Goal: Task Accomplishment & Management: Manage account settings

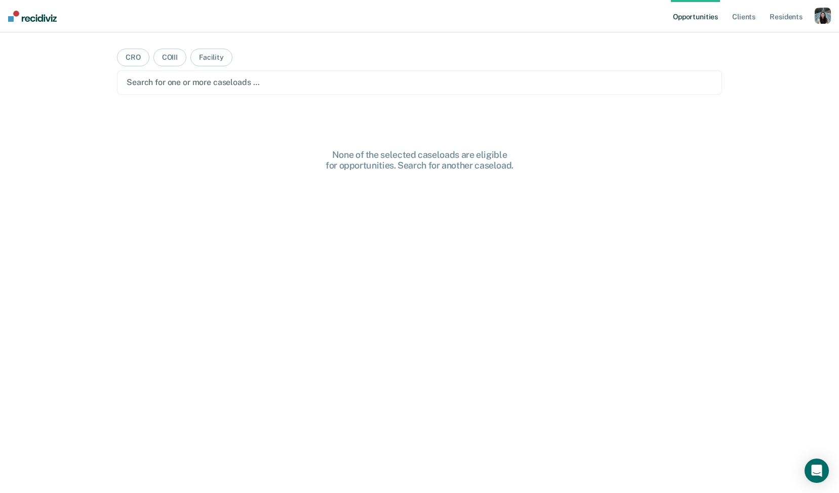
click at [827, 17] on div "button" at bounding box center [823, 16] width 16 height 16
click at [760, 42] on link "Profile" at bounding box center [783, 41] width 82 height 9
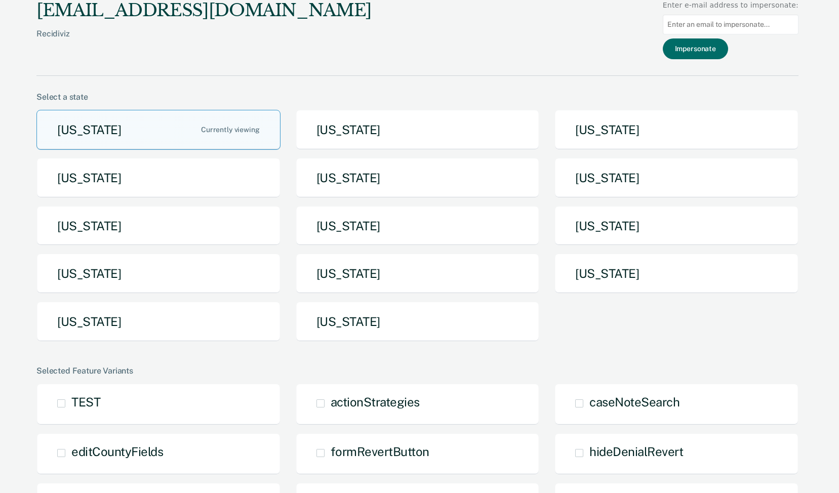
click at [720, 29] on input at bounding box center [731, 25] width 136 height 20
paste input "[EMAIL_ADDRESS][DOMAIN_NAME][US_STATE]"
type input "[EMAIL_ADDRESS][DOMAIN_NAME][US_STATE]"
click at [716, 45] on button "Impersonate" at bounding box center [695, 48] width 65 height 21
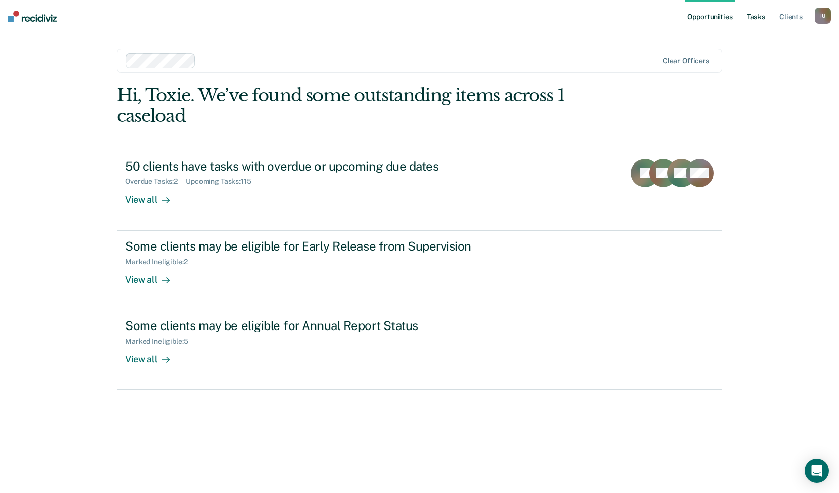
click at [753, 23] on link "Tasks" at bounding box center [756, 16] width 22 height 32
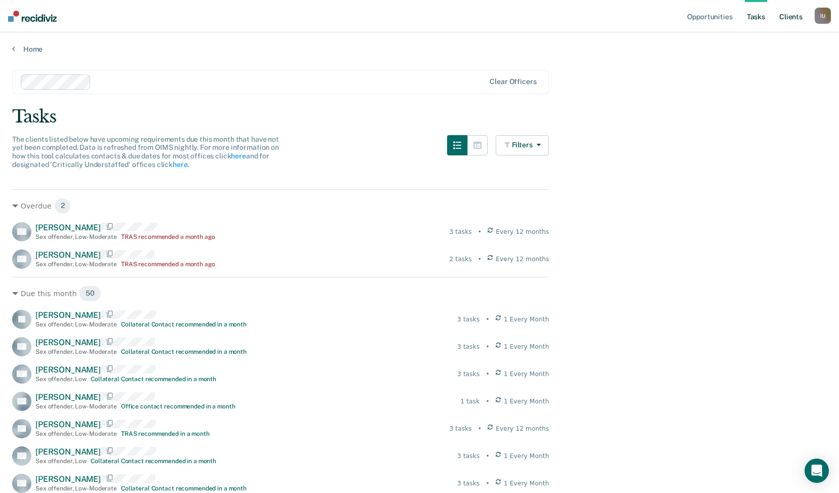
click at [790, 23] on link "Client s" at bounding box center [790, 16] width 27 height 32
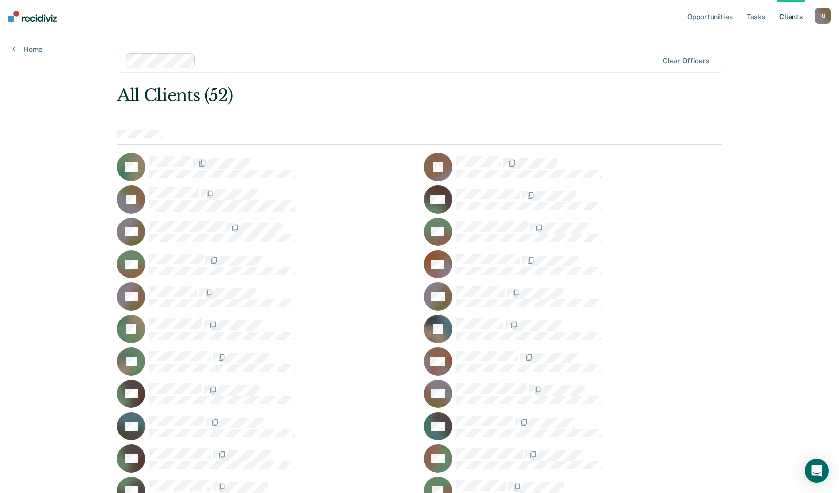
scroll to position [537, 0]
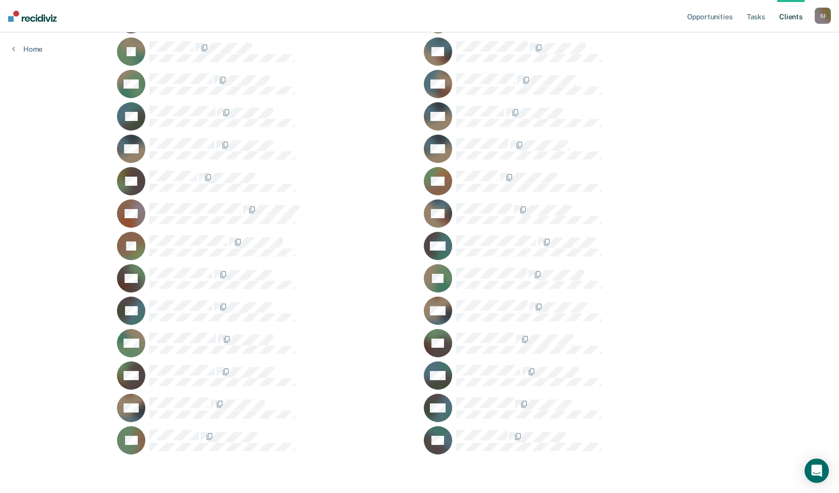
click at [180, 331] on div "UW" at bounding box center [266, 343] width 298 height 28
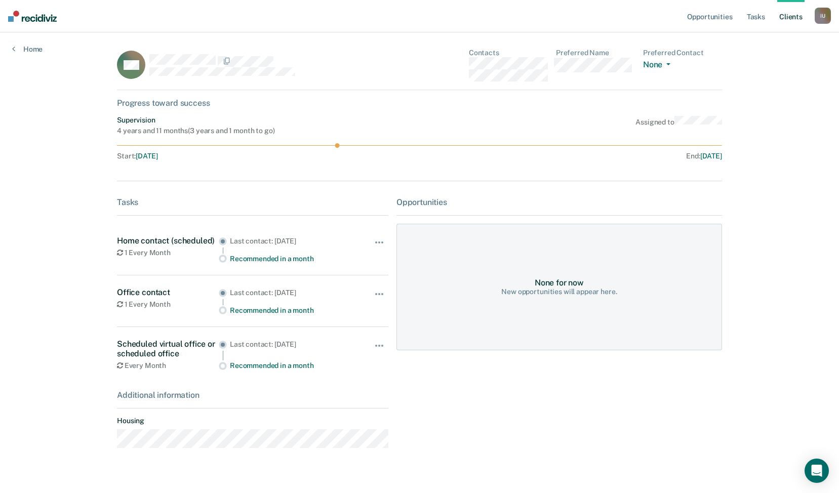
click at [826, 20] on div "I U" at bounding box center [823, 16] width 16 height 16
click at [767, 38] on link "Profile" at bounding box center [783, 41] width 82 height 9
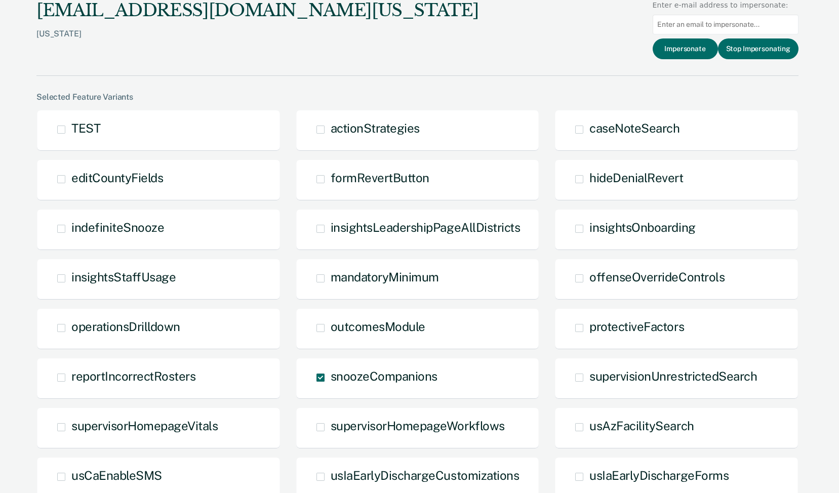
click at [701, 27] on input at bounding box center [726, 25] width 146 height 20
paste input "[PERSON_NAME][EMAIL_ADDRESS][PERSON_NAME][DOMAIN_NAME][US_STATE]"
type input "[PERSON_NAME][EMAIL_ADDRESS][PERSON_NAME][DOMAIN_NAME][US_STATE]"
click at [694, 49] on button "Impersonate" at bounding box center [685, 48] width 65 height 21
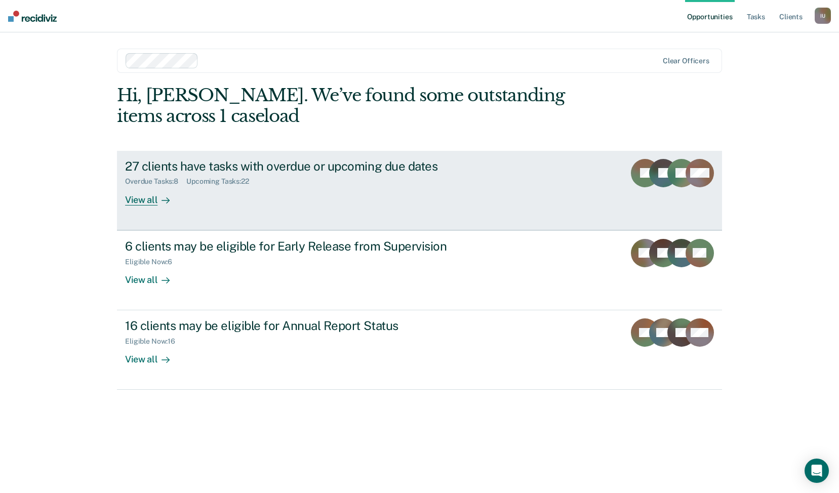
click at [299, 186] on div "27 clients have tasks with overdue or upcoming due dates Overdue Tasks : 8 Upco…" at bounding box center [315, 182] width 380 height 47
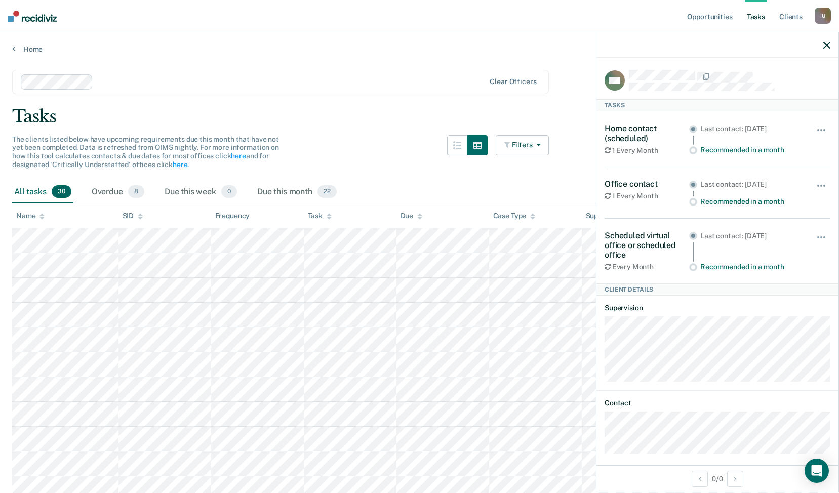
click at [824, 18] on div "I U" at bounding box center [823, 16] width 16 height 16
click at [795, 39] on link "Profile" at bounding box center [783, 41] width 82 height 9
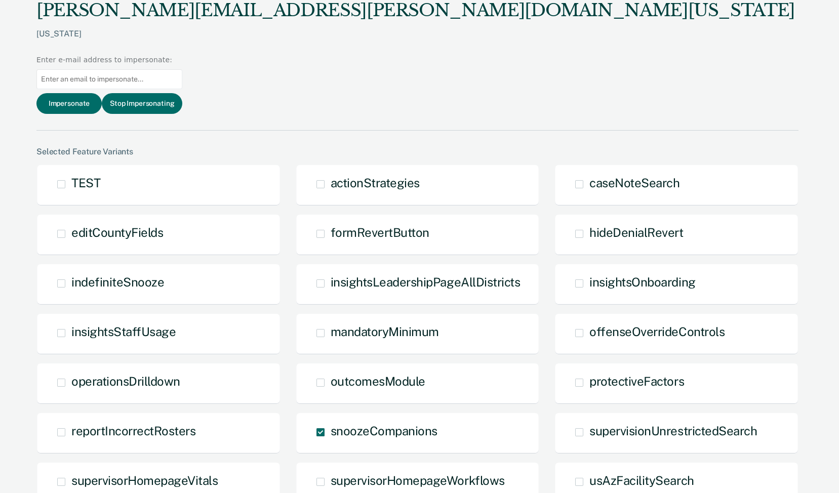
click at [182, 69] on input at bounding box center [109, 79] width 146 height 20
paste input "[PERSON_NAME][EMAIL_ADDRESS][PERSON_NAME][DOMAIN_NAME][US_STATE]"
type input "[PERSON_NAME][EMAIL_ADDRESS][PERSON_NAME][DOMAIN_NAME][US_STATE]"
click at [102, 93] on button "Impersonate" at bounding box center [68, 103] width 65 height 21
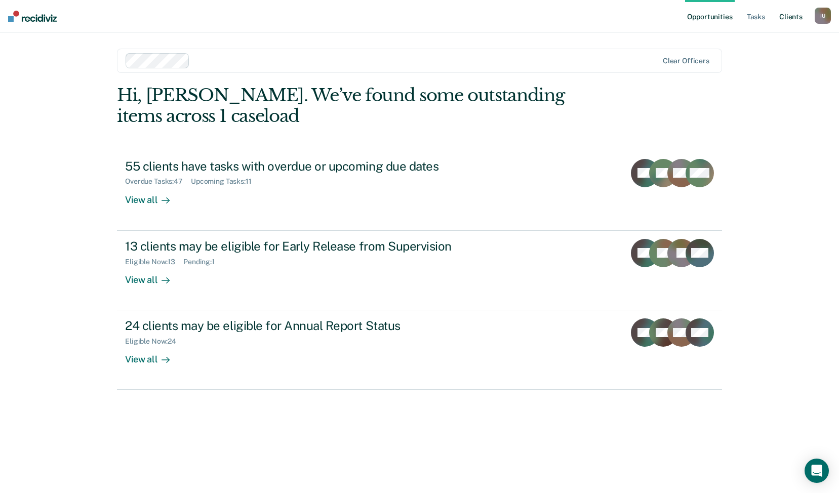
click at [784, 28] on link "Client s" at bounding box center [790, 16] width 27 height 32
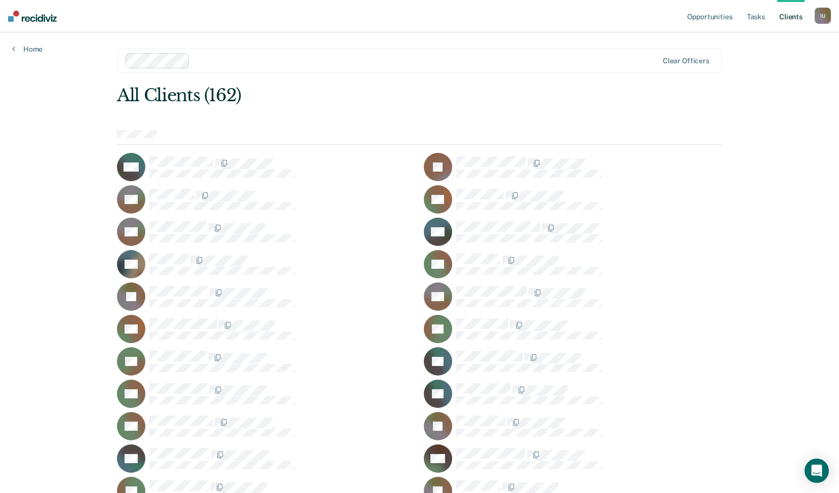
scroll to position [1924, 0]
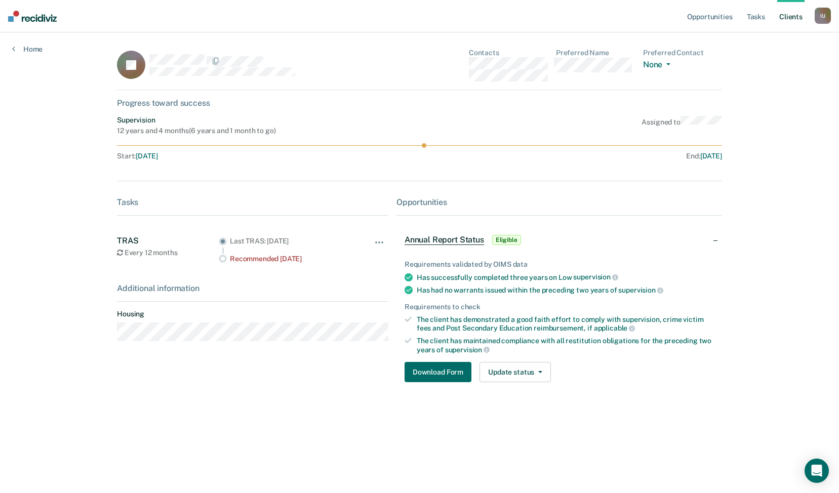
click at [825, 14] on div "I U" at bounding box center [823, 16] width 16 height 16
click at [767, 46] on div "Profile How it works Log Out" at bounding box center [782, 54] width 98 height 50
click at [754, 42] on link "Profile" at bounding box center [783, 41] width 82 height 9
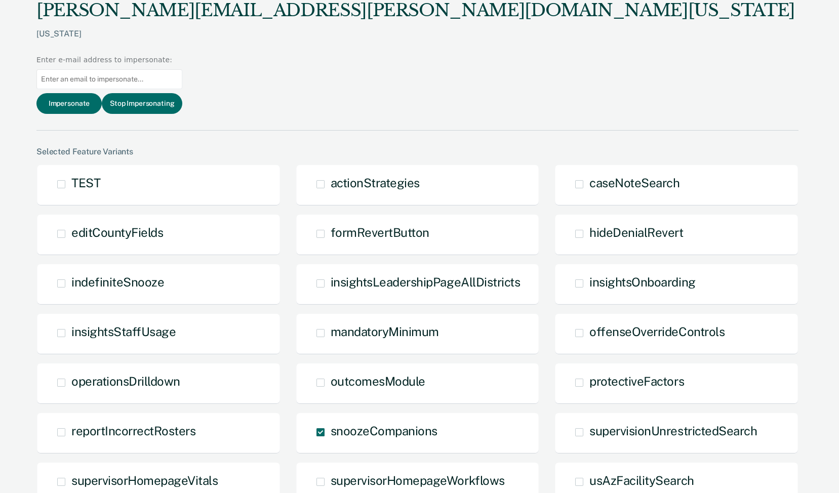
click at [182, 69] on input at bounding box center [109, 79] width 146 height 20
paste input "[EMAIL_ADDRESS][PERSON_NAME][DOMAIN_NAME][US_STATE]"
type input "[EMAIL_ADDRESS][PERSON_NAME][DOMAIN_NAME][US_STATE]"
click at [102, 93] on button "Impersonate" at bounding box center [68, 103] width 65 height 21
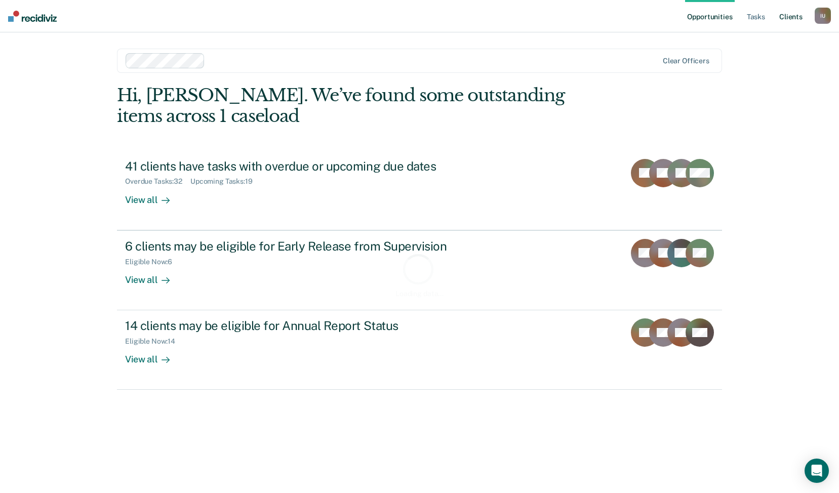
click at [790, 18] on link "Client s" at bounding box center [790, 16] width 27 height 32
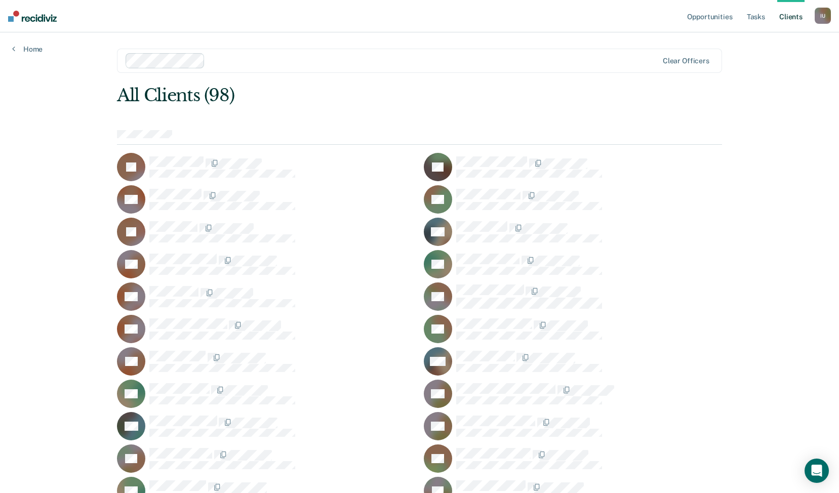
scroll to position [790, 0]
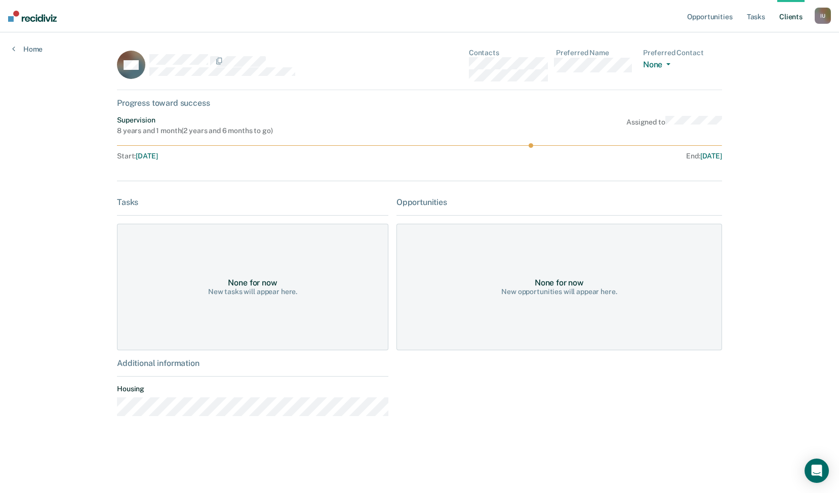
click at [824, 9] on div "I U" at bounding box center [823, 16] width 16 height 16
click at [750, 45] on link "Profile" at bounding box center [783, 41] width 82 height 9
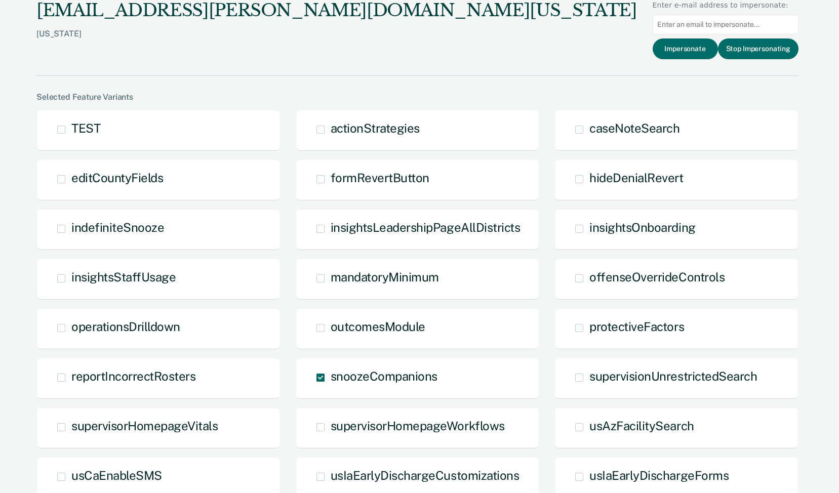
click at [693, 28] on input at bounding box center [726, 25] width 146 height 20
paste input "[PERSON_NAME][EMAIL_ADDRESS][DOMAIN_NAME][US_STATE]"
type input "[PERSON_NAME][EMAIL_ADDRESS][DOMAIN_NAME][US_STATE]"
click at [688, 48] on button "Impersonate" at bounding box center [685, 48] width 65 height 21
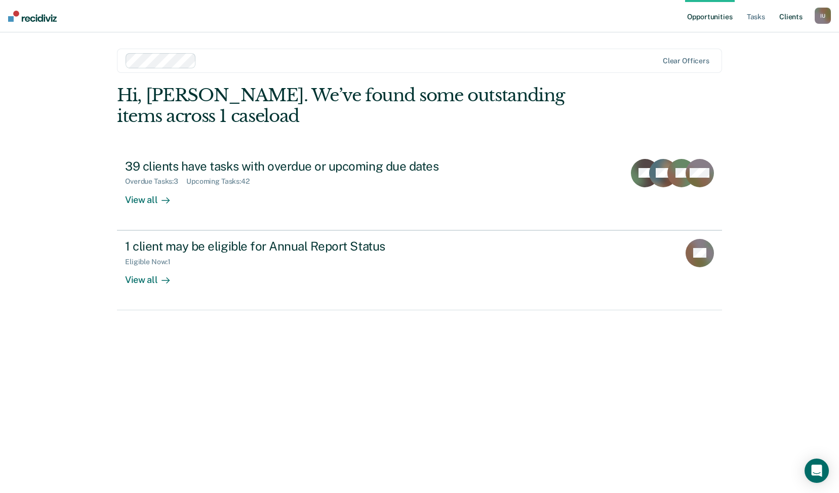
click at [786, 18] on link "Client s" at bounding box center [790, 16] width 27 height 32
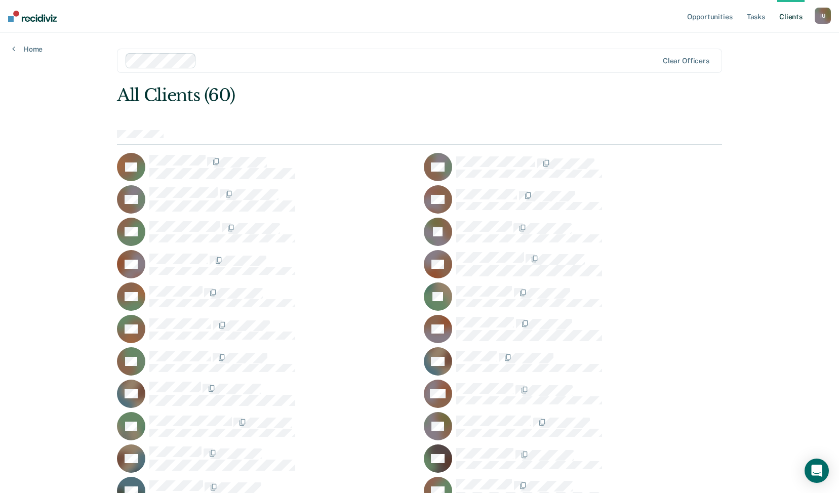
scroll to position [668, 0]
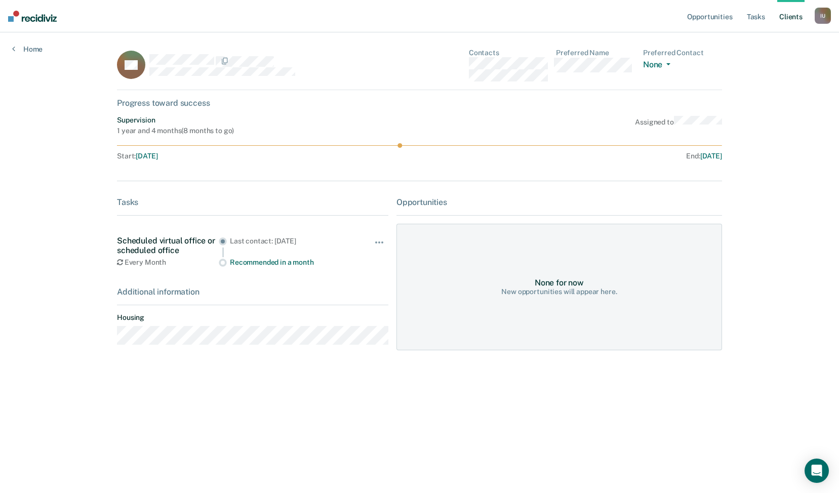
click at [162, 248] on div "Scheduled virtual office or scheduled office" at bounding box center [168, 245] width 102 height 19
click at [821, 14] on div "I U" at bounding box center [823, 16] width 16 height 16
click at [750, 42] on link "Profile" at bounding box center [783, 41] width 82 height 9
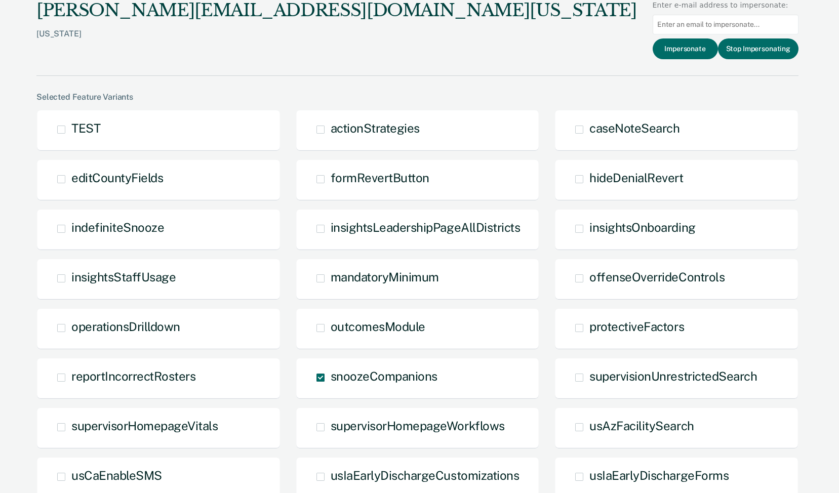
click at [704, 29] on input at bounding box center [726, 25] width 146 height 20
paste input "[PERSON_NAME][EMAIL_ADDRESS][PERSON_NAME][DOMAIN_NAME][US_STATE]"
type input "[PERSON_NAME][EMAIL_ADDRESS][PERSON_NAME][DOMAIN_NAME][US_STATE]"
click at [696, 51] on button "Impersonate" at bounding box center [685, 48] width 65 height 21
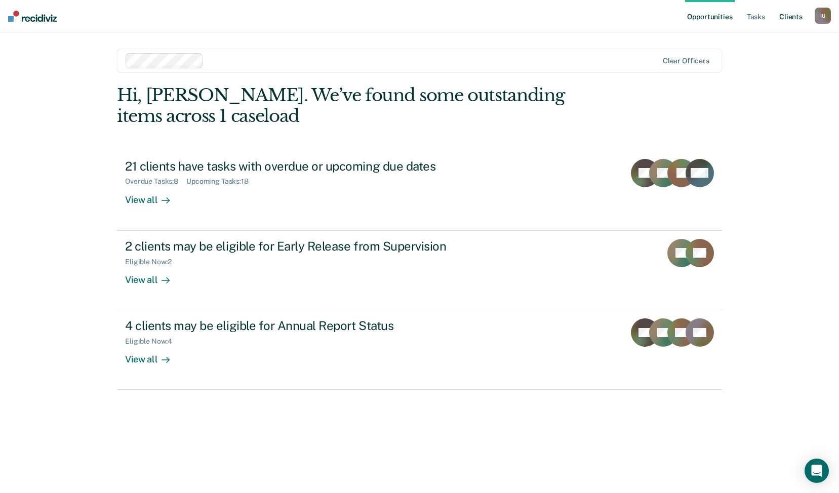
click at [783, 20] on link "Client s" at bounding box center [790, 16] width 27 height 32
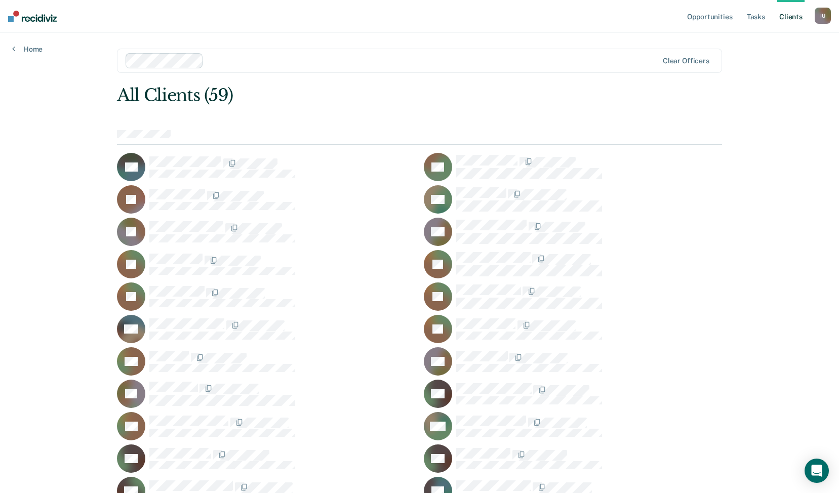
scroll to position [465, 0]
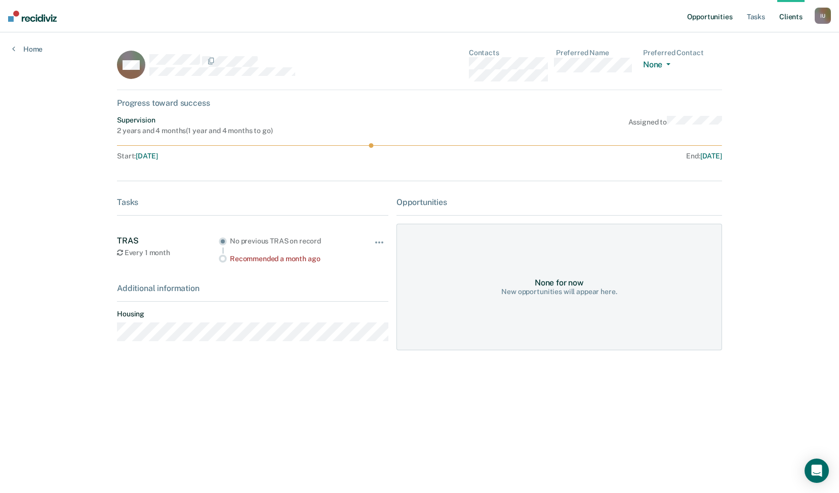
click at [717, 19] on link "Opportunities" at bounding box center [709, 16] width 49 height 32
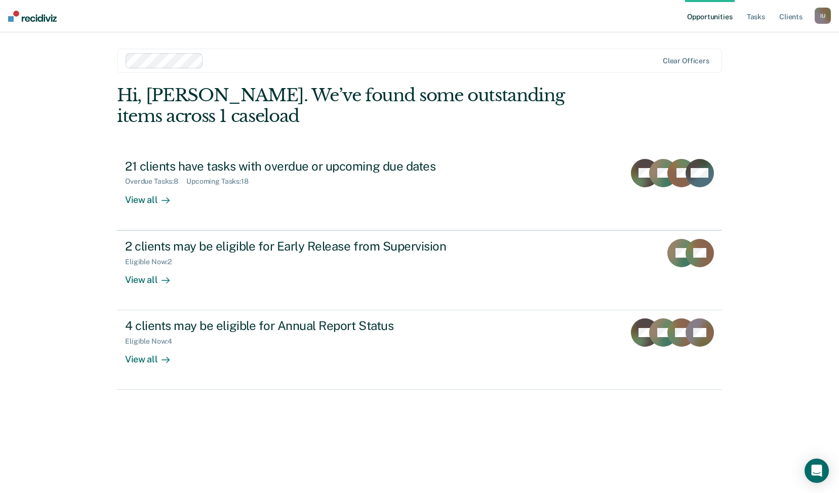
click at [828, 6] on div "Opportunities Tasks Client s Impersonated User I U Profile How it works Log Out" at bounding box center [758, 16] width 146 height 32
click at [827, 14] on div "I U" at bounding box center [823, 16] width 16 height 16
click at [767, 38] on link "Profile" at bounding box center [783, 41] width 82 height 9
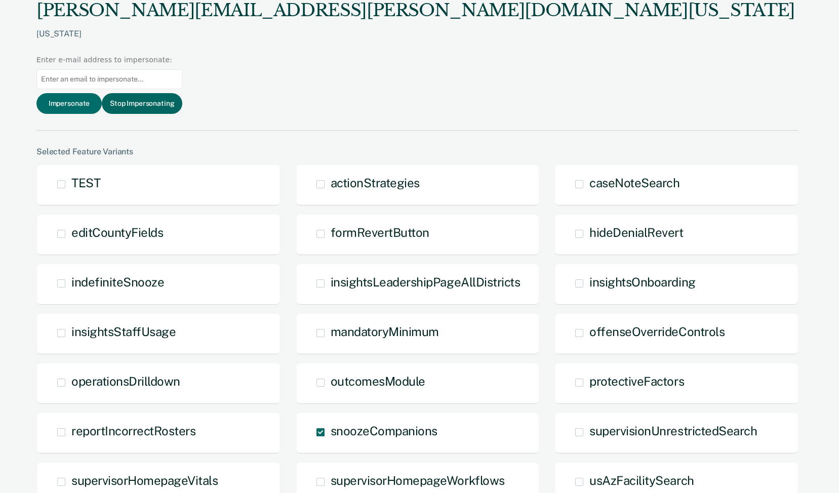
click at [182, 93] on button "Stop Impersonating" at bounding box center [142, 103] width 81 height 21
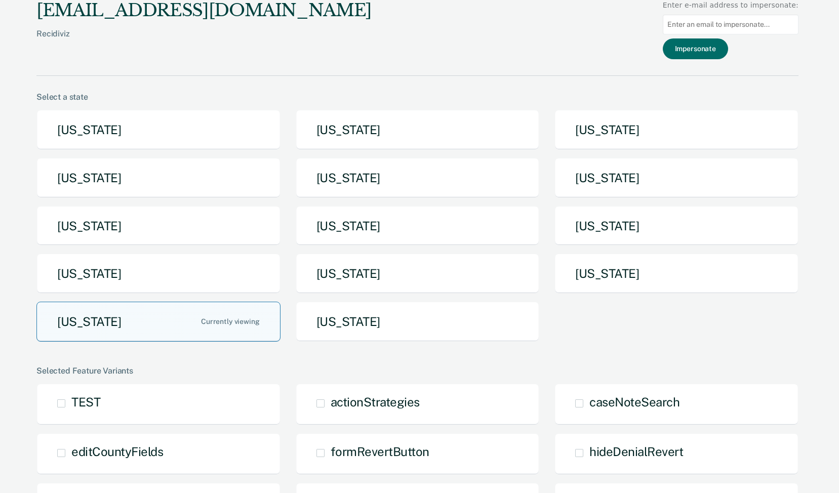
click at [198, 321] on button "[US_STATE]" at bounding box center [158, 322] width 244 height 40
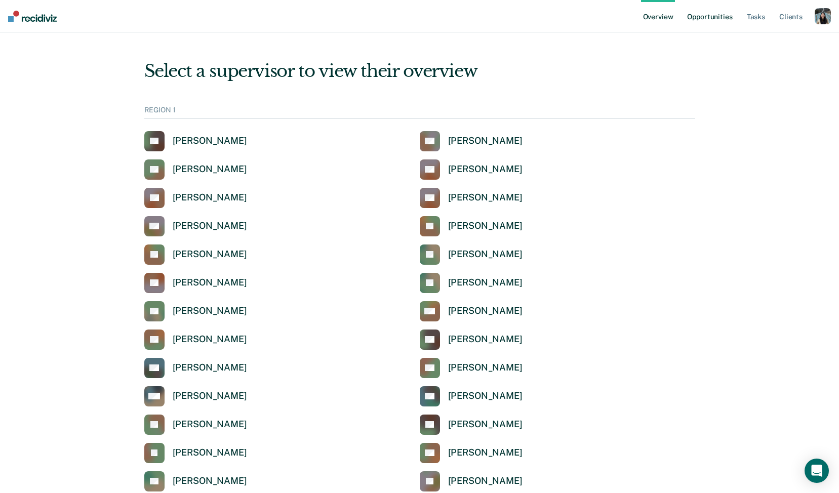
click at [691, 16] on link "Opportunities" at bounding box center [709, 16] width 49 height 32
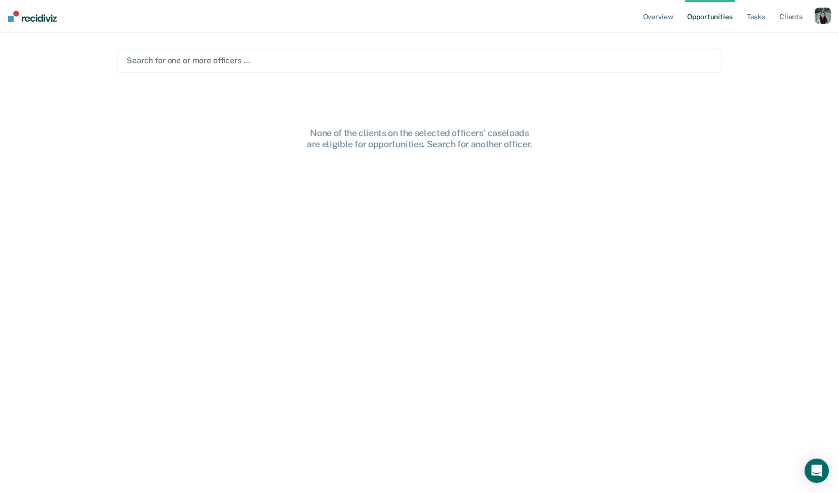
click at [392, 60] on div at bounding box center [420, 61] width 586 height 12
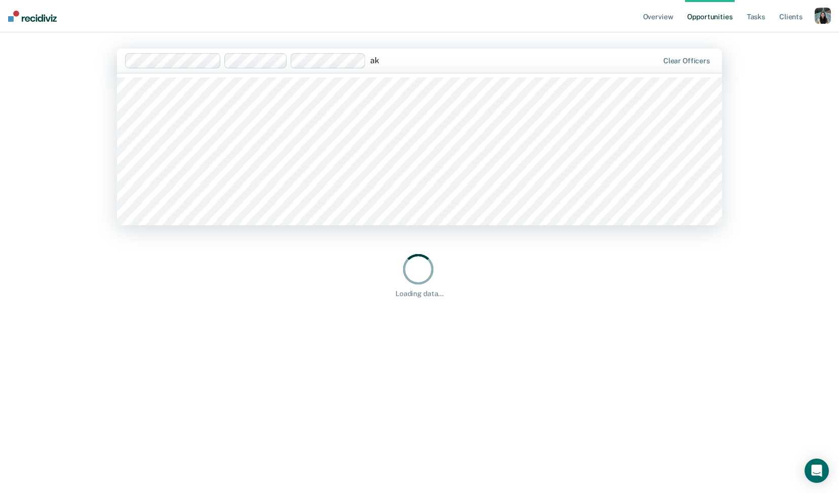
type input "a"
type input "akia"
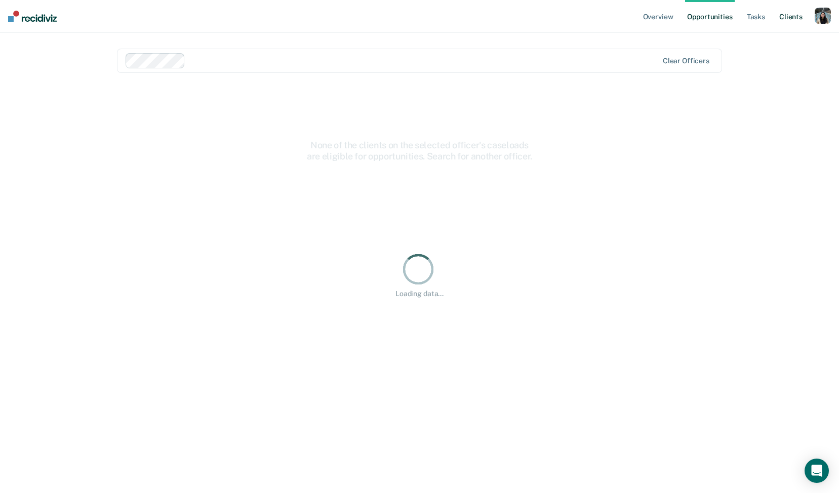
click at [784, 21] on link "Client s" at bounding box center [790, 16] width 27 height 32
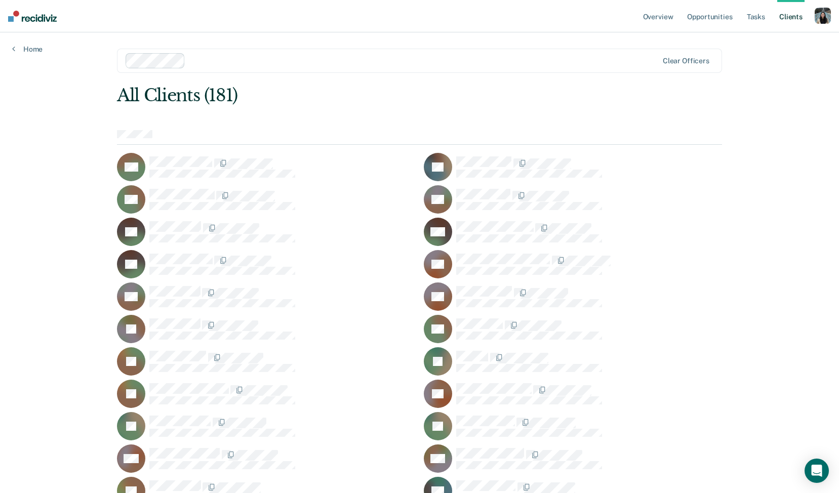
scroll to position [1924, 0]
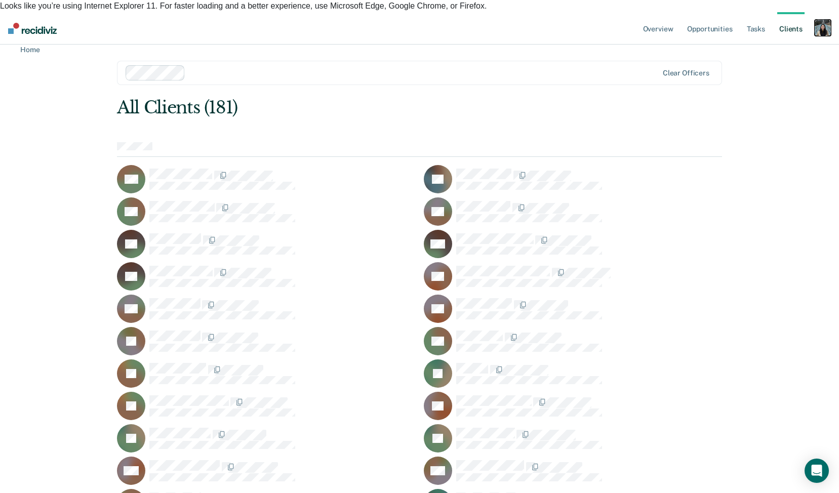
click at [820, 20] on div "button" at bounding box center [823, 28] width 16 height 16
click at [765, 50] on link "Profile" at bounding box center [783, 54] width 82 height 9
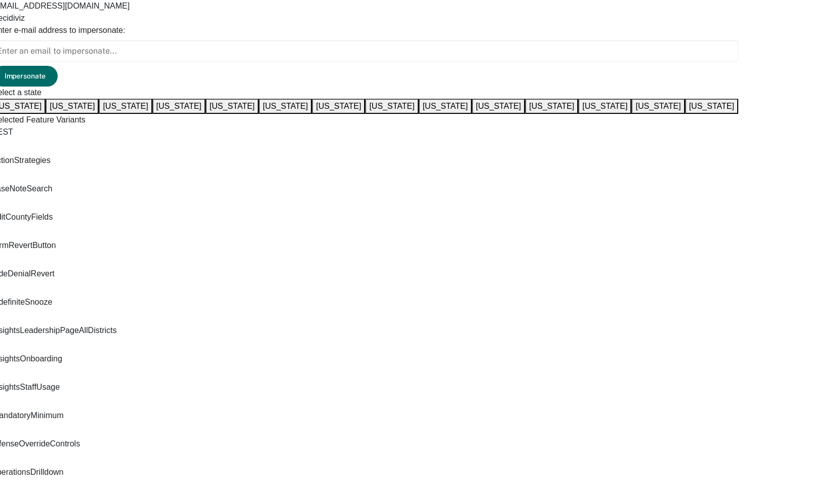
click at [718, 41] on input at bounding box center [365, 51] width 746 height 21
paste input "Gertrude"
type input "Gertrude"
drag, startPoint x: 711, startPoint y: 50, endPoint x: 535, endPoint y: 81, distance: 179.0
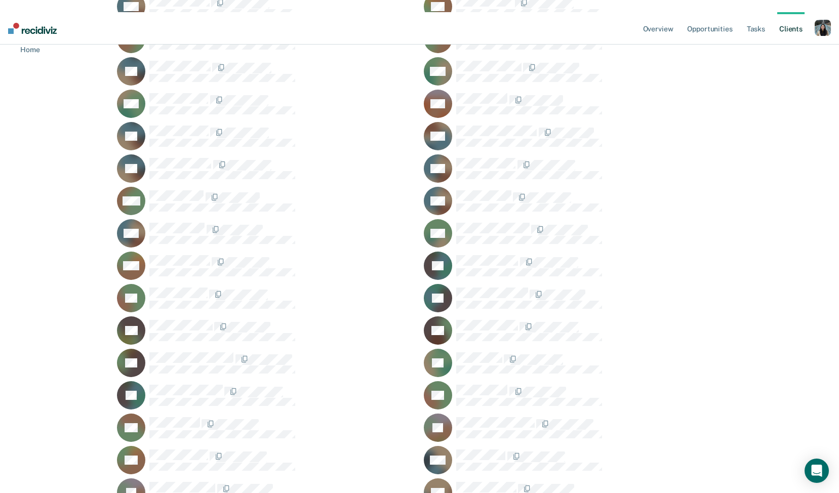
scroll to position [1288, 0]
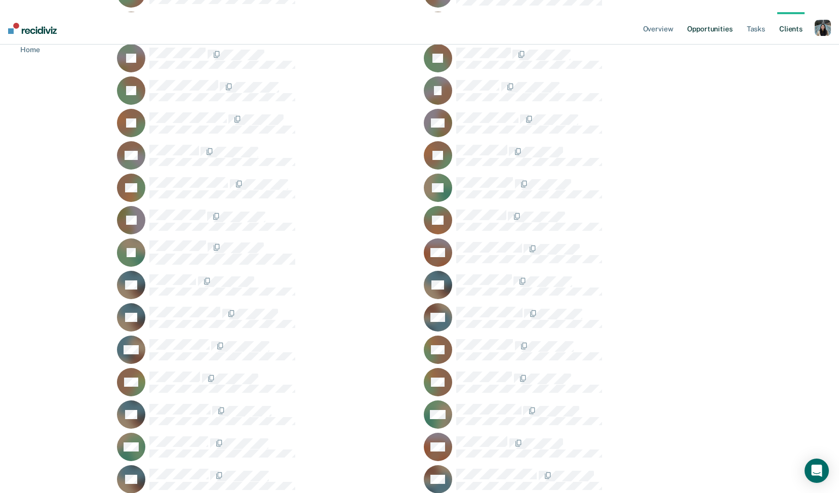
click at [716, 12] on link "Opportunities" at bounding box center [709, 28] width 49 height 32
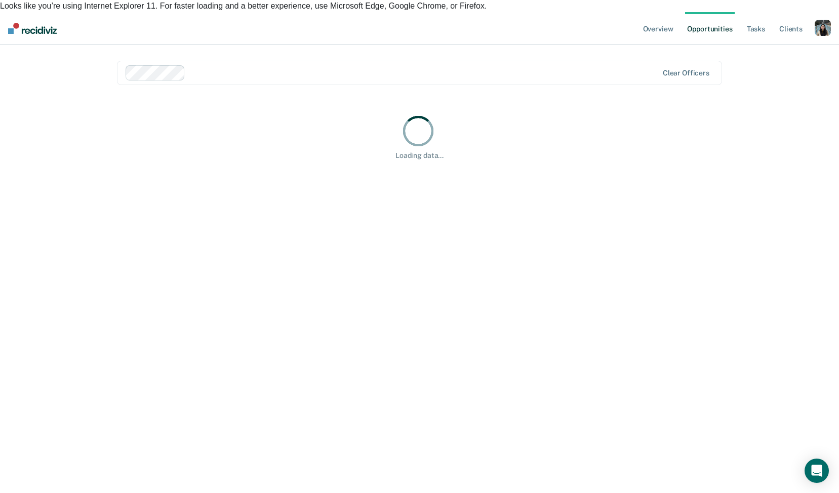
click at [273, 67] on div at bounding box center [423, 73] width 469 height 12
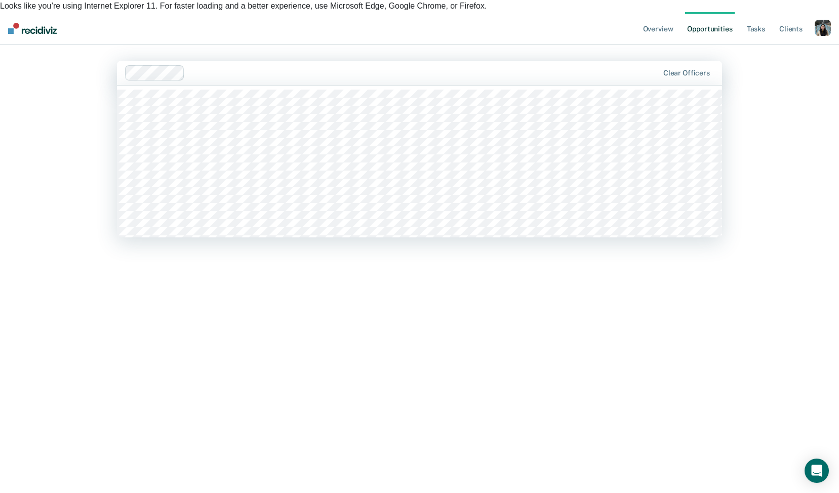
click at [273, 67] on div at bounding box center [424, 73] width 470 height 12
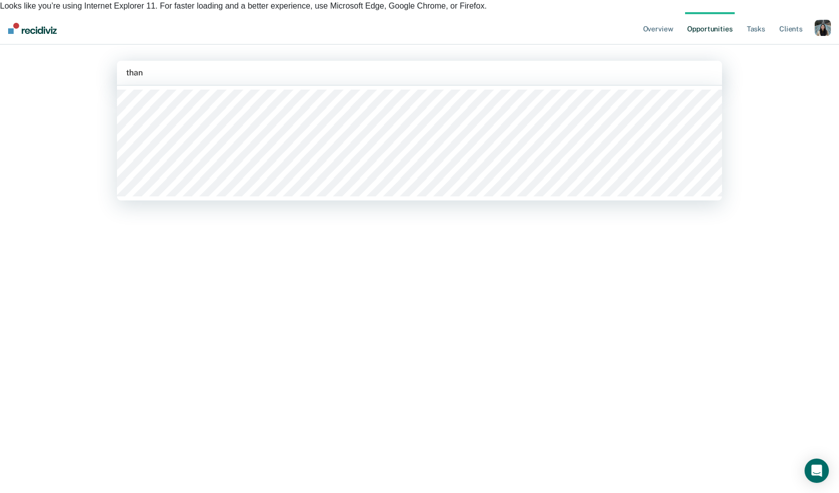
type input "thanh"
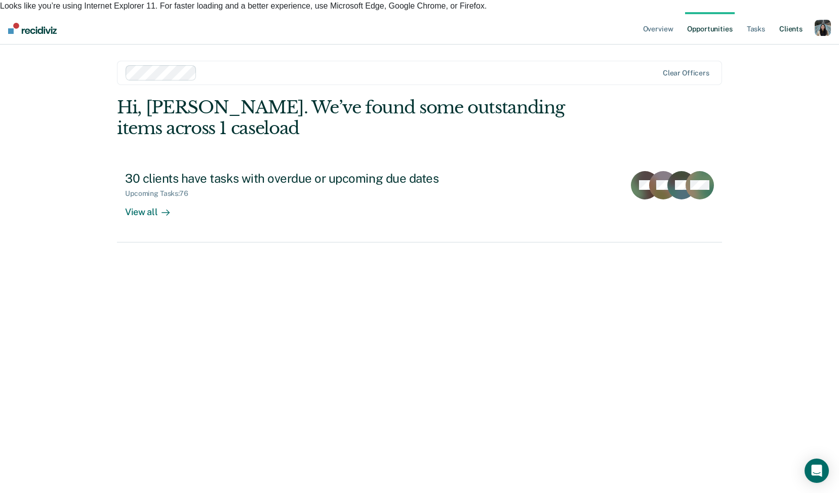
click at [795, 14] on link "Client s" at bounding box center [790, 28] width 27 height 32
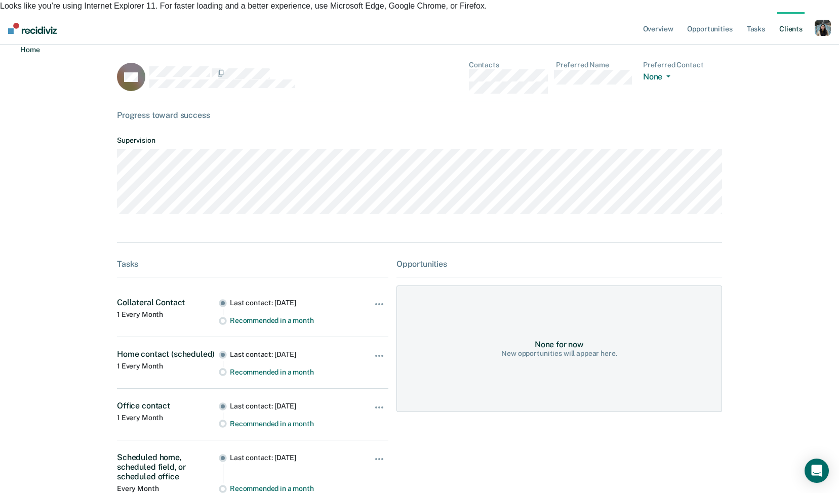
click at [27, 50] on link "Home" at bounding box center [25, 50] width 27 height 10
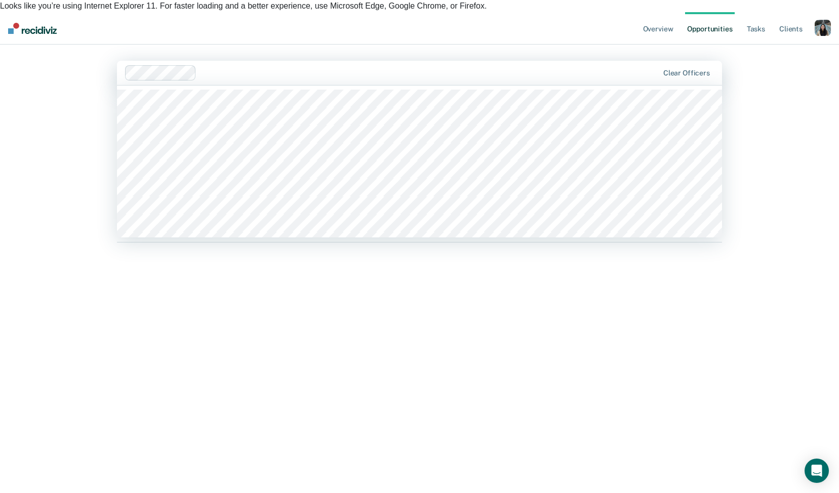
click at [385, 61] on div "Clear officers" at bounding box center [419, 73] width 605 height 24
click at [375, 67] on div at bounding box center [430, 73] width 458 height 12
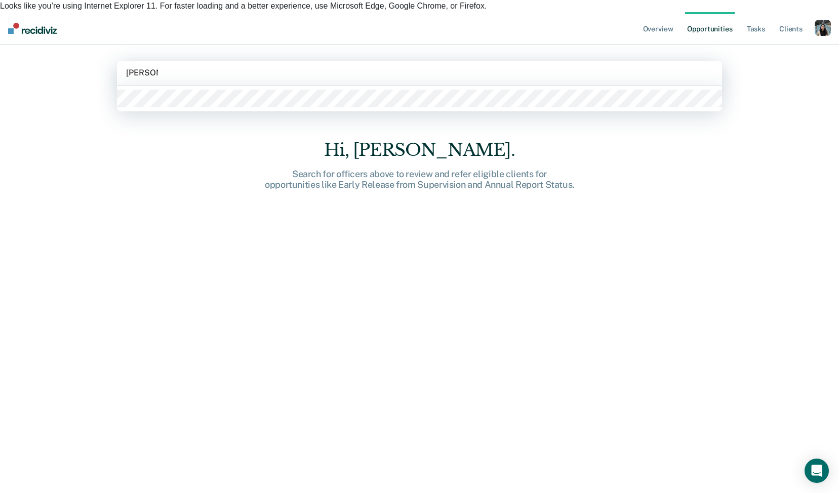
type input "maria mir"
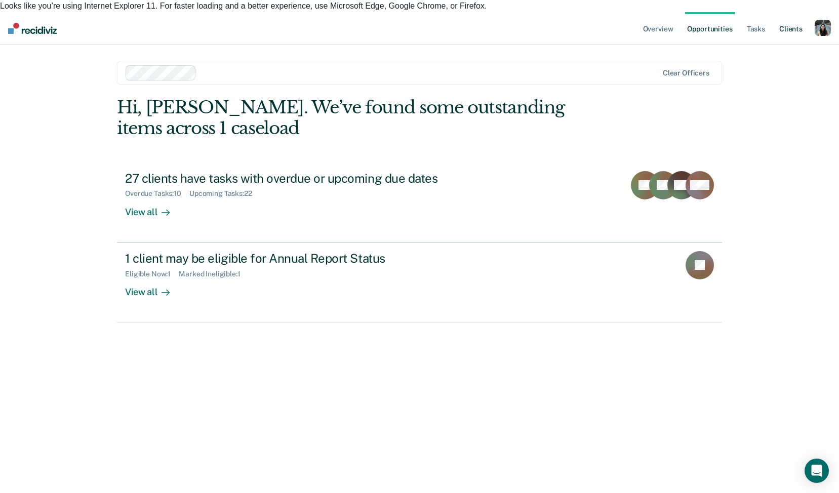
click at [800, 19] on link "Client s" at bounding box center [790, 28] width 27 height 32
